Goal: Register for event/course

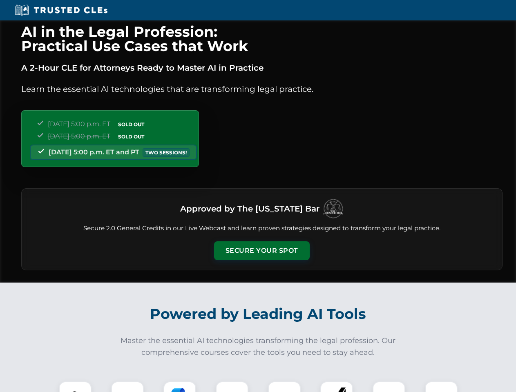
click at [262, 251] on button "Secure Your Spot" at bounding box center [262, 251] width 96 height 19
click at [75, 387] on img at bounding box center [75, 398] width 24 height 24
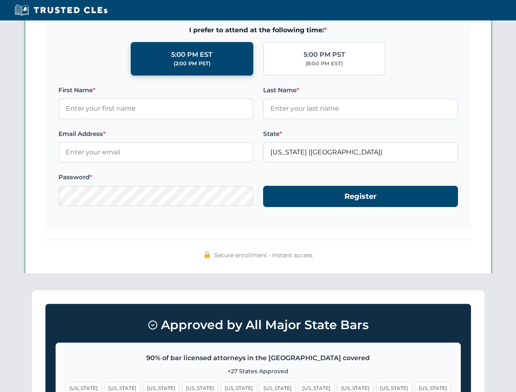
click at [299, 387] on span "[US_STATE]" at bounding box center [317, 389] width 36 height 12
click at [376, 387] on span "[US_STATE]" at bounding box center [394, 389] width 36 height 12
